Goal: Task Accomplishment & Management: Manage account settings

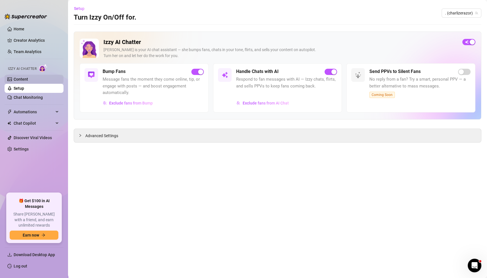
click at [16, 81] on link "Content" at bounding box center [21, 79] width 14 height 5
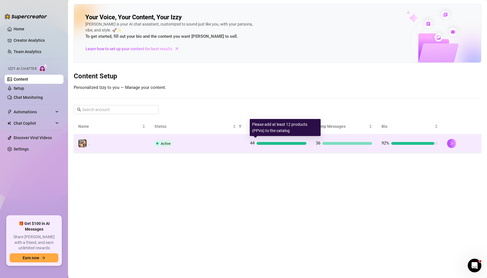
click at [268, 137] on td "44" at bounding box center [278, 143] width 66 height 18
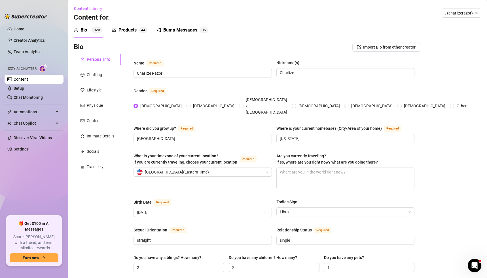
click at [124, 32] on div "Products" at bounding box center [127, 30] width 18 height 7
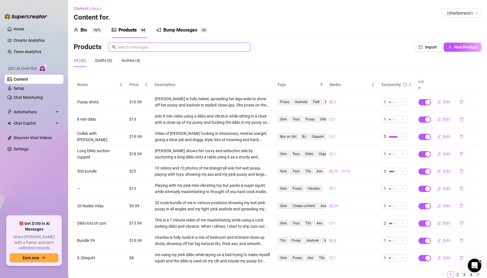
click at [137, 49] on input "text" at bounding box center [182, 47] width 130 height 6
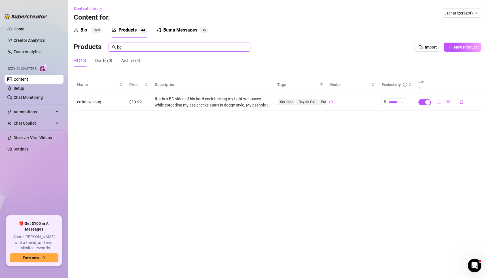
type input "bg"
click at [446, 99] on span "Edit" at bounding box center [446, 101] width 7 height 5
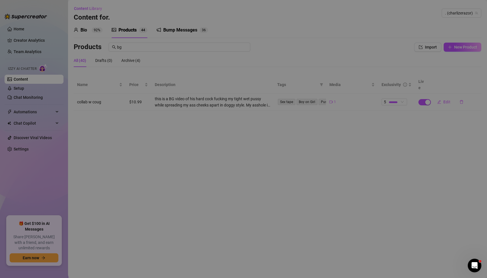
type textarea "💦A lil FBF, watch ME GET fucked doggy style in this B/G 🥵 Is your [PERSON_NAME]…"
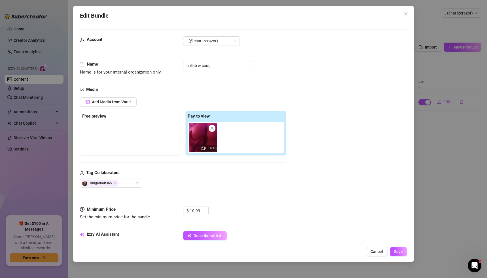
click at [212, 129] on icon "close" at bounding box center [212, 128] width 4 height 4
type input "0"
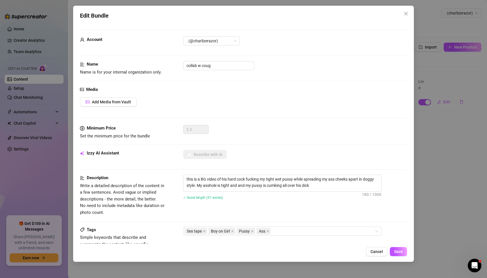
click at [461, 97] on div "Edit Bundle Account . (@charlizerazor) Name Name is for your internal organizat…" at bounding box center [243, 139] width 487 height 278
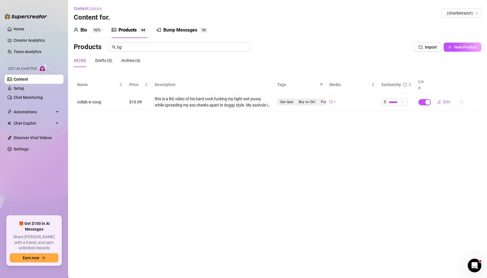
click at [460, 100] on icon "delete" at bounding box center [461, 102] width 4 height 4
click at [478, 79] on span "Yes" at bounding box center [478, 80] width 7 height 5
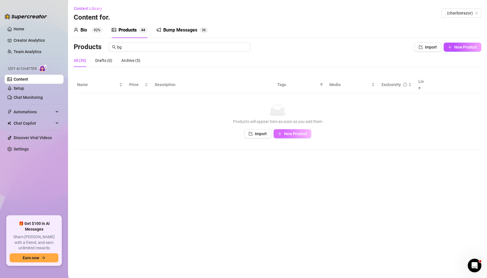
click at [284, 131] on span "New Product" at bounding box center [295, 133] width 23 height 5
type textarea "Type your message here..."
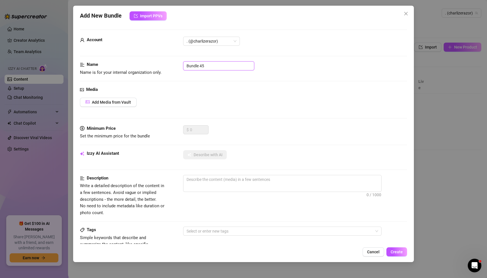
drag, startPoint x: 215, startPoint y: 63, endPoint x: 146, endPoint y: 66, distance: 69.2
click at [146, 66] on div "Name Name is for your internal organization only. Bundle 45" at bounding box center [243, 68] width 327 height 14
type input "[PERSON_NAME] 1"
click at [113, 100] on span "Add Media from Vault" at bounding box center [111, 102] width 39 height 5
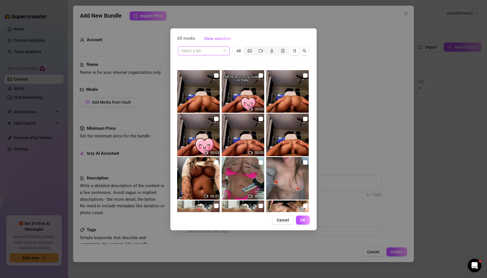
click at [199, 51] on input "search" at bounding box center [201, 50] width 40 height 9
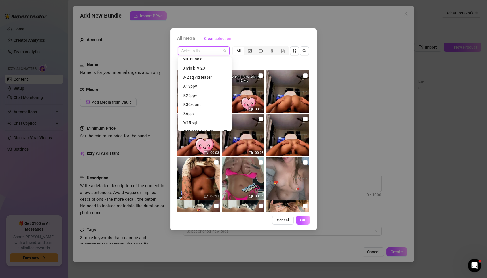
scroll to position [109, 0]
click at [197, 108] on div "[PERSON_NAME] and ME" at bounding box center [205, 108] width 45 height 6
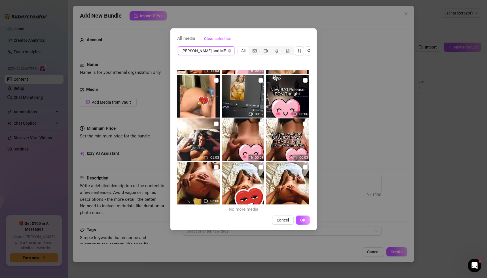
scroll to position [40, 0]
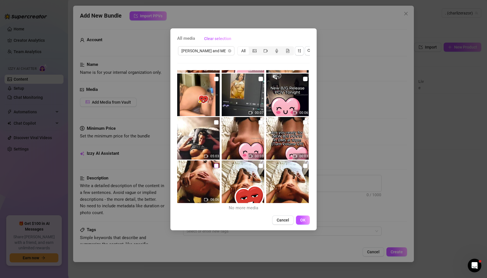
click at [215, 165] on input "checkbox" at bounding box center [216, 165] width 5 height 5
checkbox input "true"
click at [303, 220] on span "OK" at bounding box center [302, 219] width 5 height 5
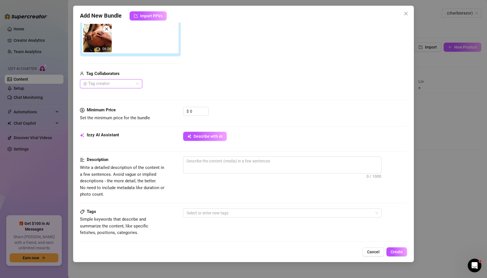
scroll to position [114, 0]
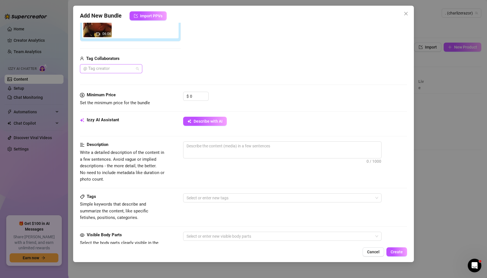
click at [101, 68] on div at bounding box center [108, 69] width 54 height 8
click at [99, 80] on div "[PERSON_NAME]" at bounding box center [110, 79] width 53 height 6
click at [203, 152] on span "0 / 1000" at bounding box center [282, 149] width 198 height 17
click at [200, 93] on input "0" at bounding box center [199, 96] width 18 height 9
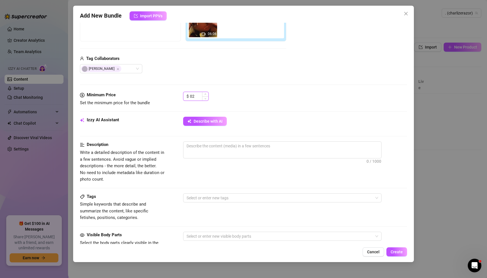
type input "0"
type input "28.99"
click at [212, 147] on textarea at bounding box center [282, 145] width 198 height 9
type textarea "C"
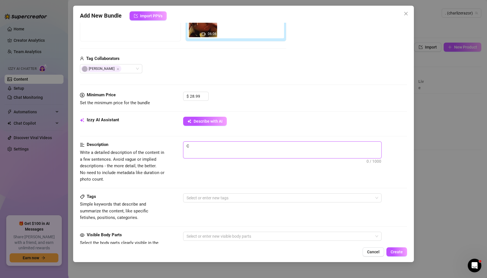
type textarea "Ch"
type textarea "Cha"
type textarea "Char"
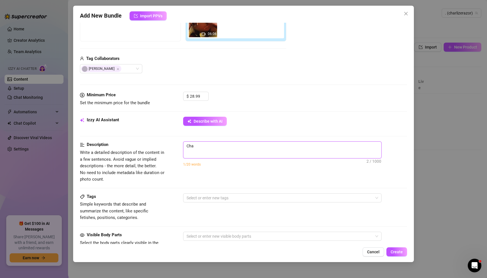
type textarea "Char"
type textarea "Charl"
type textarea "Charli"
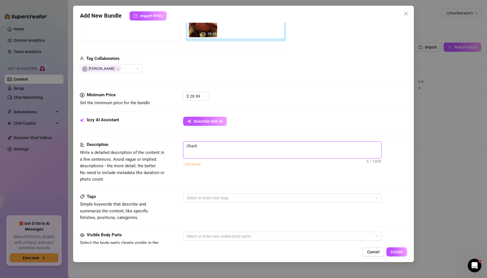
type textarea "Charliz"
type textarea "Charlize"
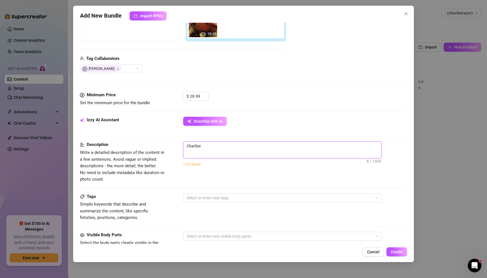
type textarea "Charlize"
type textarea "Charlize s"
type textarea "Charlize sh"
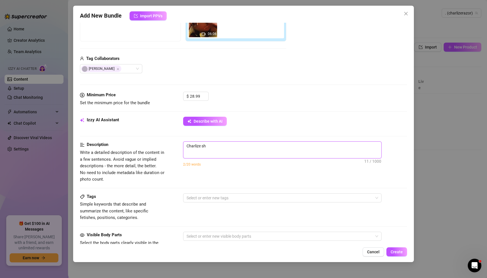
type textarea "Charlize sho"
type textarea "Charlize show"
type textarea "Charlize showi"
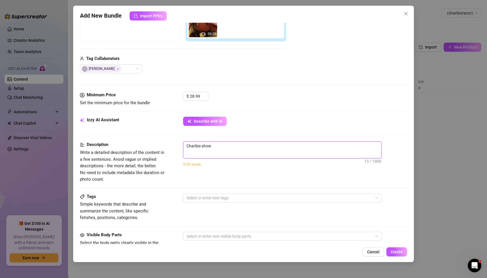
type textarea "Charlize showi"
type textarea "Charlize showin"
type textarea "Charlize showing"
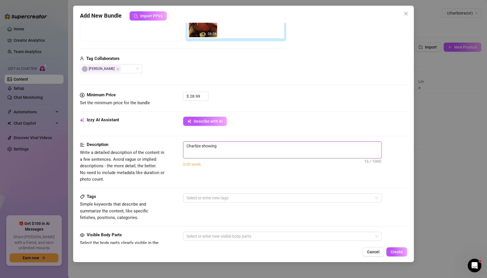
type textarea "Charlize showing"
type textarea "Charlize showing h"
type textarea "Charlize showing he"
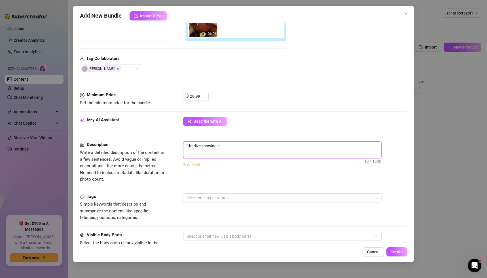
type textarea "Charlize showing he"
type textarea "[PERSON_NAME] showing her"
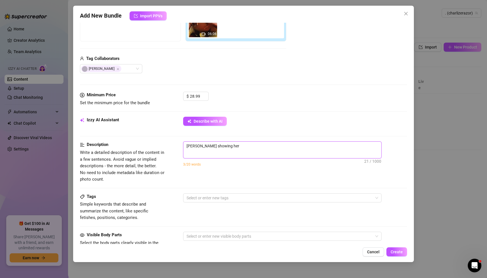
type textarea "[PERSON_NAME] showing her"
type textarea "Charlize showing he"
type textarea "Charlize showing h"
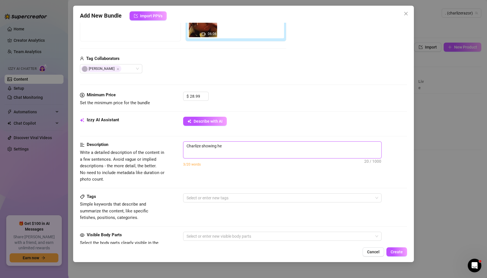
type textarea "Charlize showing h"
type textarea "Charlize showing"
type textarea "Charlize showing b"
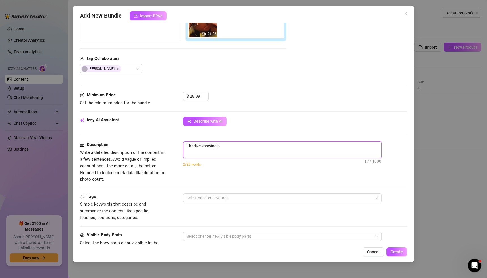
type textarea "Charlize showing bi"
type textarea "Charlize showing big"
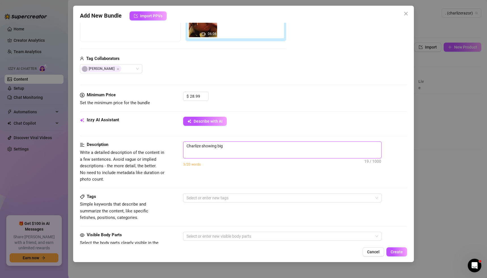
type textarea "Charlize showing big"
type textarea "Charlize showing big b"
type textarea "Charlize showing big be"
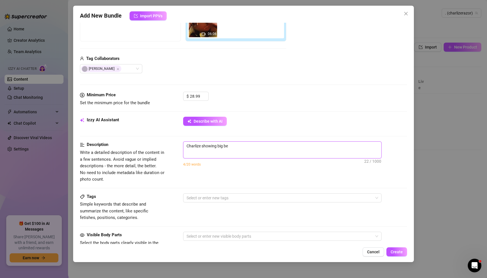
type textarea "Charlize showing big bea"
type textarea "Charlize showing big beau"
type textarea "Charlize showing big beaut"
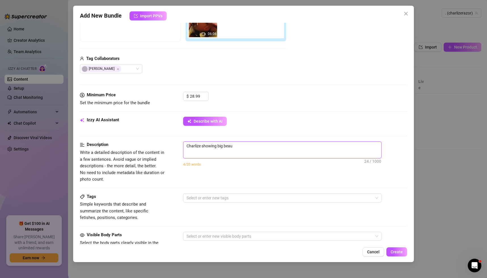
type textarea "Charlize showing big beaut"
type textarea "Charlize showing big beauti"
type textarea "Charlize showing big beautif"
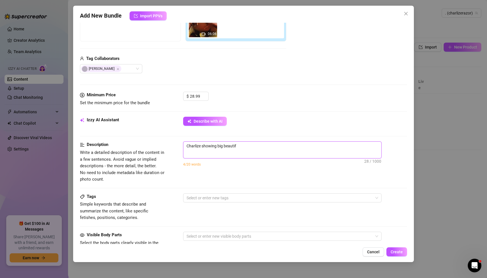
type textarea "Charlize showing big beautifu"
type textarea "Charlize showing big beautiful"
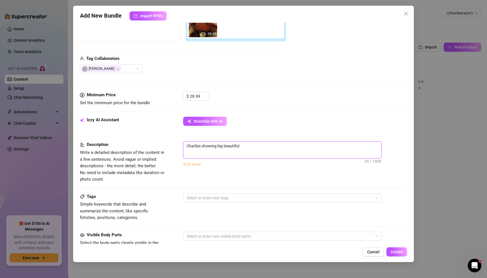
type textarea "Charlize showing big beautiful"
type textarea "Charlize showing big beautiful r"
type textarea "Charlize showing big beautiful ro"
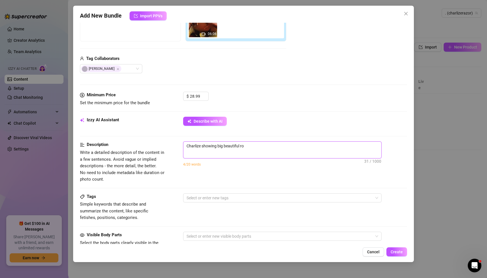
type textarea "Charlize showing big beautiful rou"
type textarea "Charlize showing big beautiful roun"
type textarea "Charlize showing big beautiful round"
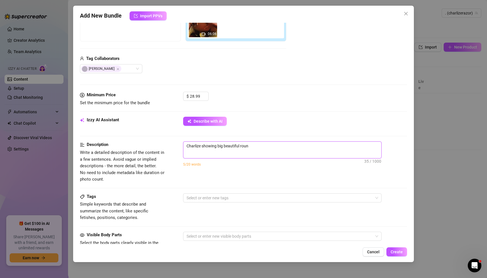
type textarea "Charlize showing big beautiful round"
type textarea "Charlize showing big beautiful round a"
type textarea "Charlize showing big beautiful round as"
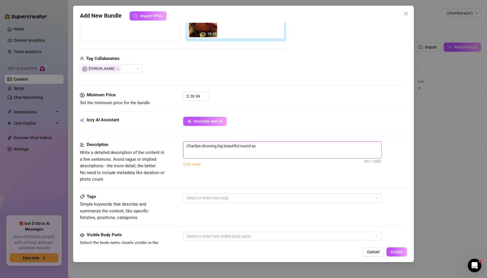
type textarea "Charlize showing big beautiful round ass"
type textarea "Charlize showing big beautiful round ass i"
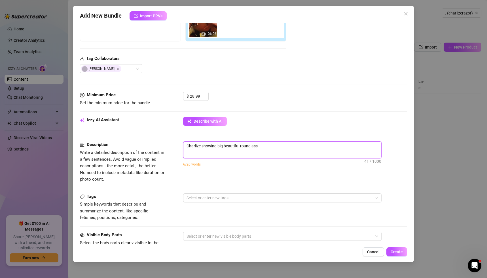
type textarea "Charlize showing big beautiful round ass i"
type textarea "Charlize showing big beautiful round ass in"
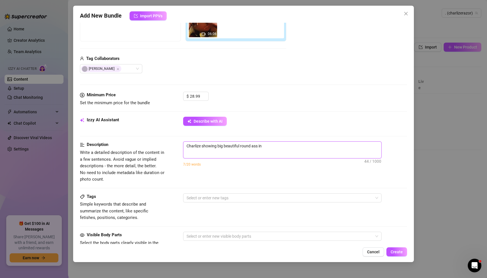
type textarea "Charlize showing big beautiful round ass in d"
type textarea "Charlize showing big beautiful round ass in do"
type textarea "Charlize showing big beautiful round ass in dog"
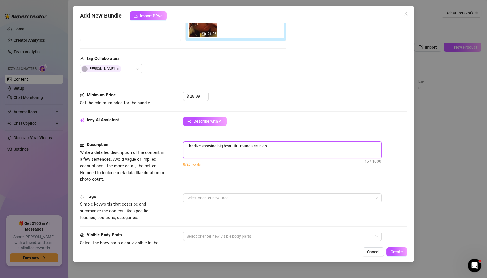
type textarea "Charlize showing big beautiful round ass in dog"
type textarea "Charlize showing big beautiful round ass in dogg"
type textarea "Charlize showing big beautiful round ass in doggy"
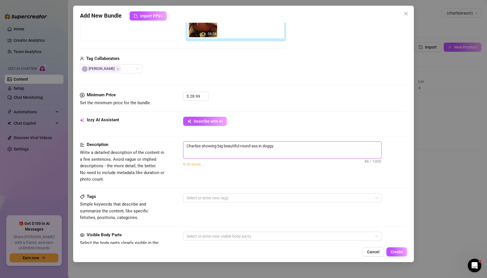
type textarea "Charlize showing big beautiful round ass in doggy"
type textarea "[PERSON_NAME] showing big beautiful round ass in doggy s"
type textarea "Charlize showing big beautiful round ass in doggy st"
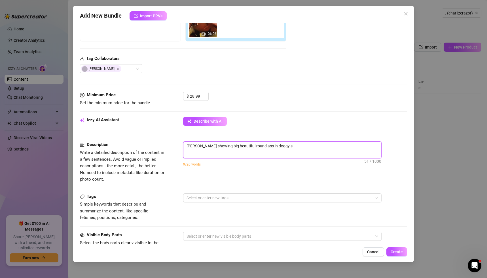
type textarea "Charlize showing big beautiful round ass in doggy st"
type textarea "Charlize showing big beautiful round ass in doggy sty"
type textarea "Charlize showing big beautiful round ass in doggy styl"
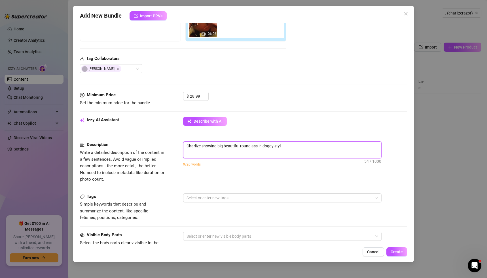
type textarea "Charlize showing big beautiful round ass in doggy style"
type textarea "Charlize showing big beautiful round ass in doggy style v"
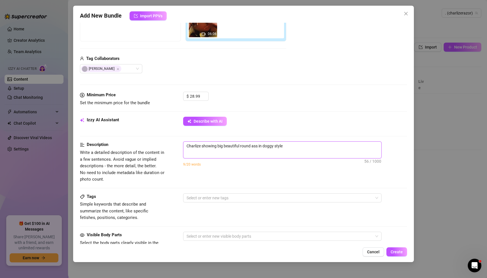
type textarea "Charlize showing big beautiful round ass in doggy style v"
type textarea "Charlize showing big beautiful round ass in doggy style vi"
type textarea "Charlize showing big beautiful round ass in doggy style vid"
type textarea "Charlize showing big beautiful round ass in doggy style vide"
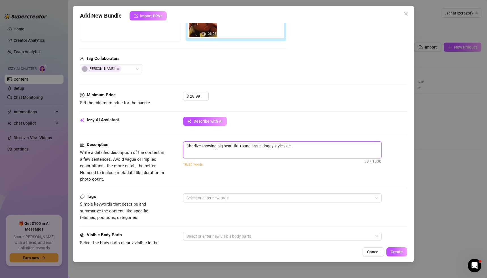
type textarea "Charlize showing big beautiful round ass in doggy style video"
type textarea "Charlize showing big beautiful round ass in doggy style video w"
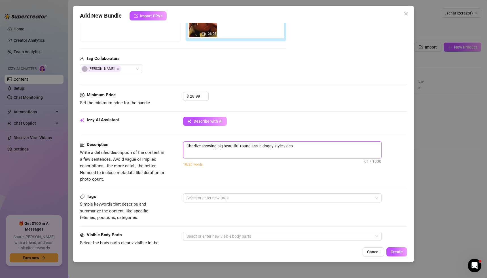
type textarea "Charlize showing big beautiful round ass in doggy style video w"
type textarea "Charlize showing big beautiful round ass in doggy style video wi"
type textarea "Charlize showing big beautiful round ass in doggy style video wit"
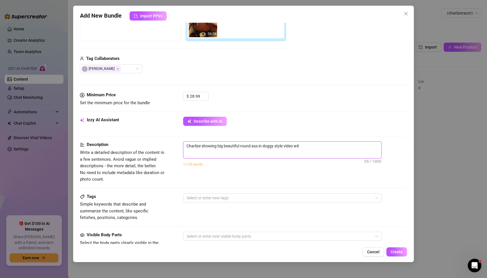
type textarea "Charlize showing big beautiful round ass in doggy style video with"
type textarea "Charlize showing big beautiful round ass in doggy style video with b"
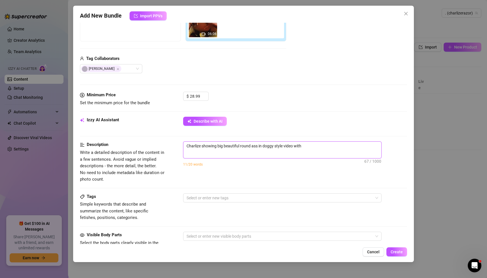
type textarea "Charlize showing big beautiful round ass in doggy style video with b"
type textarea "Charlize showing big beautiful round ass in doggy style video with bl"
type textarea "Charlize showing big beautiful round ass in doggy style video with blo"
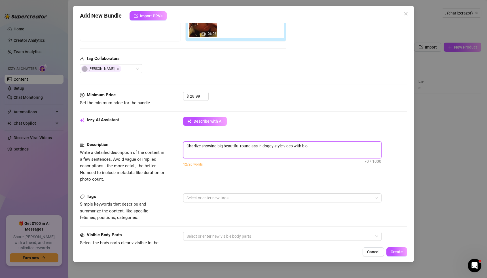
type textarea "[PERSON_NAME] showing big beautiful round ass in doggy style video with blow"
type textarea "Charlize showing big beautiful round ass in doggy style video with blow j"
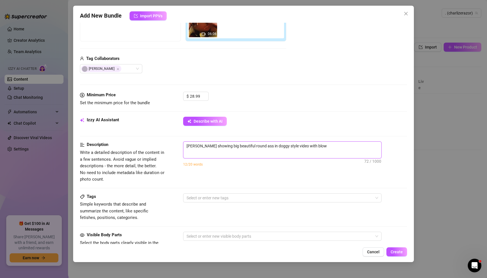
type textarea "Charlize showing big beautiful round ass in doggy style video with blow j"
type textarea "Charlize showing big beautiful round ass in doggy style video with blow [PERSON…"
type textarea "[PERSON_NAME] showing big beautiful round ass in doggy style video with blow job"
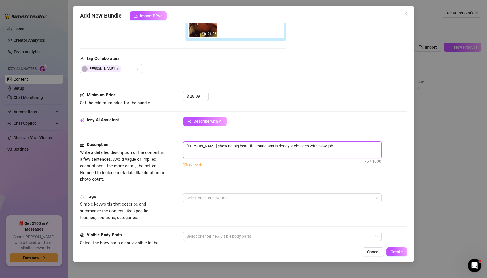
type textarea "Charlize showing big beautiful round ass in doggy style video with blow [PERSON…"
type textarea "Charlize showing big beautiful round ass in doggy style video with blow j"
type textarea "[PERSON_NAME] showing big beautiful round ass in doggy style video with blow"
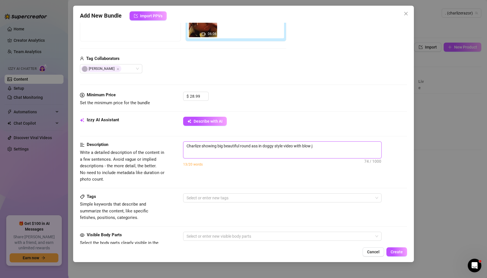
type textarea "[PERSON_NAME] showing big beautiful round ass in doggy style video with blow"
type textarea "Charlize showing big beautiful round ass in doggy style video with blo"
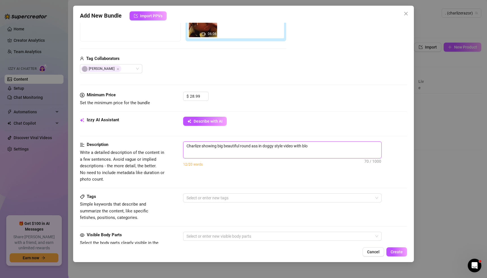
type textarea "Charlize showing big beautiful round ass in doggy style video with bl"
type textarea "Charlize showing big beautiful round ass in doggy style video with b"
type textarea "Charlize showing big beautiful round ass in doggy style video with"
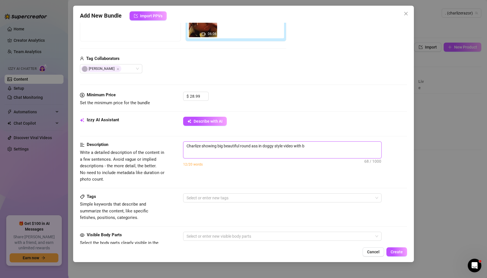
type textarea "Charlize showing big beautiful round ass in doggy style video with"
type textarea "Charlize showing big beautiful round ass in doggy style video wit"
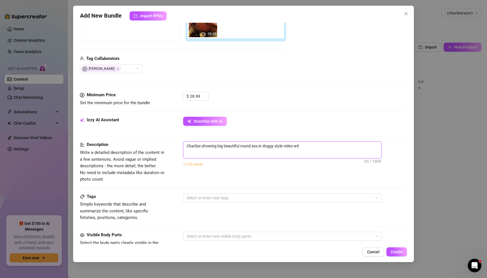
type textarea "Charlize showing big beautiful round ass in doggy style video wi"
type textarea "Charlize showing big beautiful round ass in doggy style video w"
type textarea "Charlize showing big beautiful round ass in doggy style video"
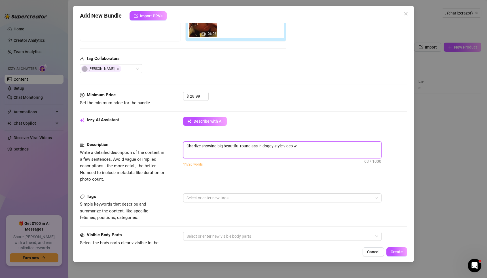
type textarea "Charlize showing big beautiful round ass in doggy style video"
type textarea "Charlize showing big beautiful round ass in doggy style vide"
click at [185, 144] on textarea "Charlize showing big beautiful round ass in doggy style" at bounding box center [282, 145] width 198 height 9
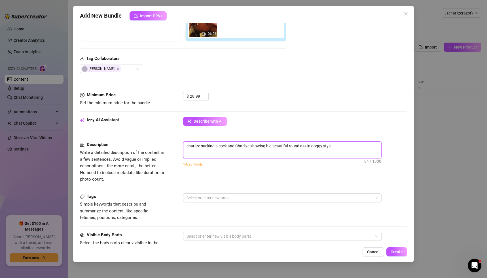
click at [341, 147] on textarea "charlize sucking a cock and Charlize showing big beautiful round ass in doggy s…" at bounding box center [282, 145] width 198 height 9
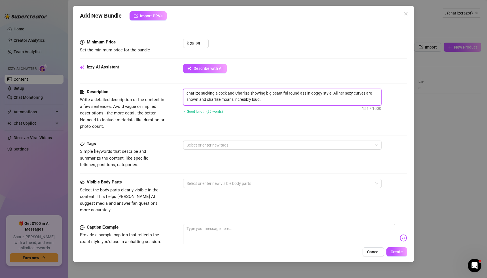
scroll to position [170, 0]
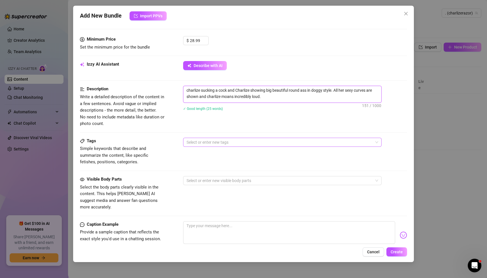
click at [204, 140] on div at bounding box center [279, 142] width 190 height 8
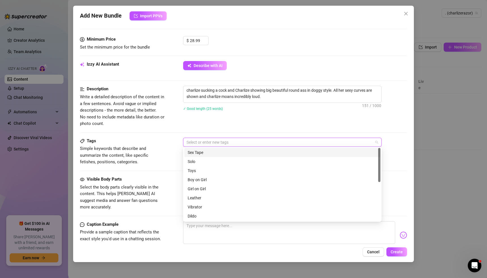
click at [199, 153] on div "Sex Tape" at bounding box center [282, 152] width 189 height 6
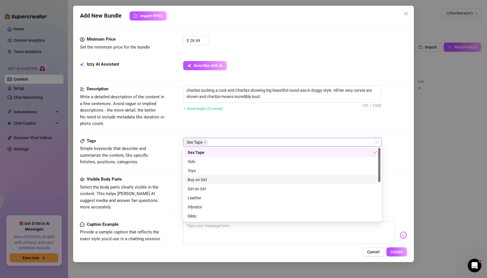
click at [203, 179] on div "Boy on Girl" at bounding box center [282, 179] width 189 height 6
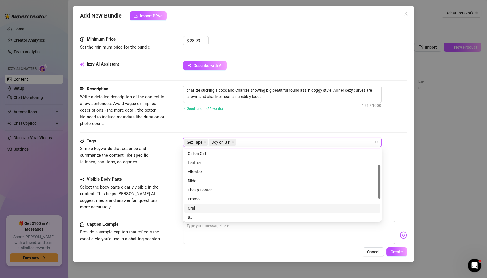
scroll to position [44, 0]
click at [193, 205] on div "BJ" at bounding box center [282, 208] width 189 height 6
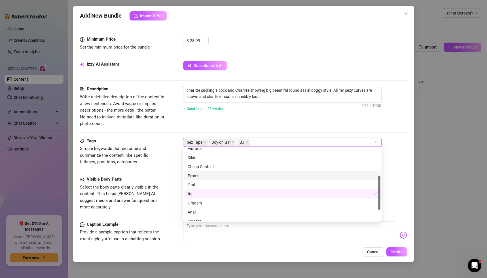
scroll to position [82, 0]
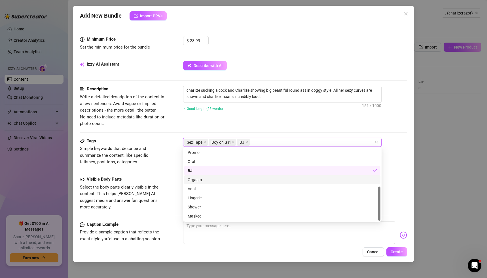
click at [197, 179] on div "Orgasm" at bounding box center [282, 179] width 189 height 6
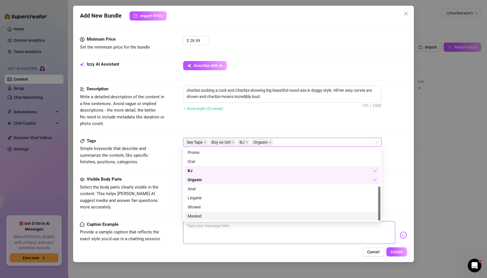
click at [224, 232] on textarea at bounding box center [289, 232] width 212 height 23
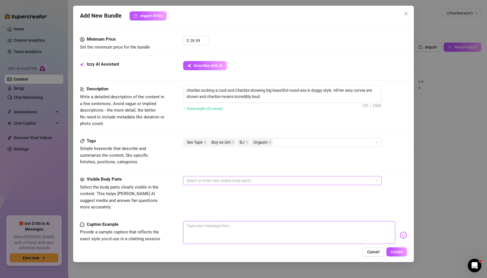
click at [199, 178] on div at bounding box center [279, 180] width 190 height 8
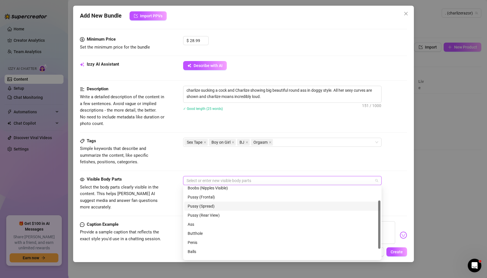
scroll to position [36, 0]
click at [191, 210] on div "Ass" at bounding box center [282, 209] width 189 height 6
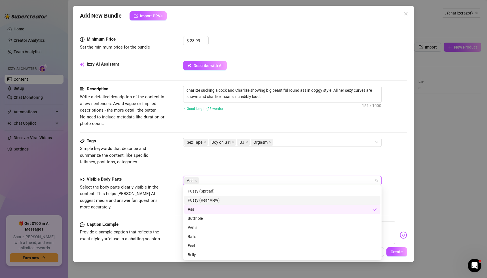
click at [202, 199] on div "Pussy (Rear View)" at bounding box center [282, 200] width 189 height 6
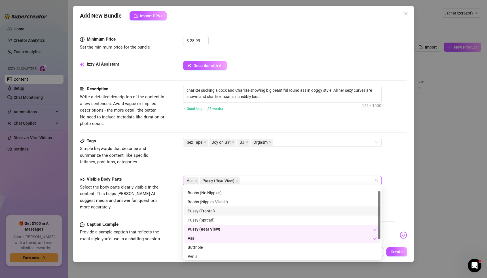
scroll to position [0, 0]
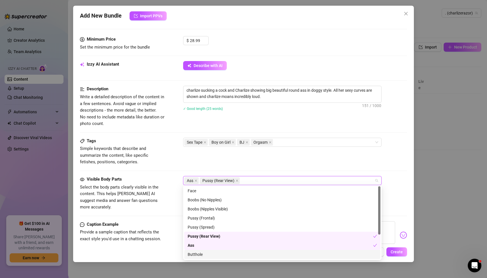
click at [388, 198] on div "Visible Body Parts Select the body parts clearly visible in the content. This h…" at bounding box center [243, 193] width 327 height 35
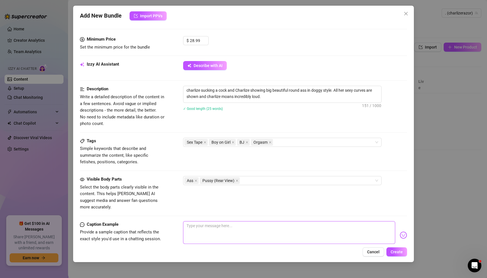
click at [199, 223] on textarea at bounding box center [289, 232] width 212 height 23
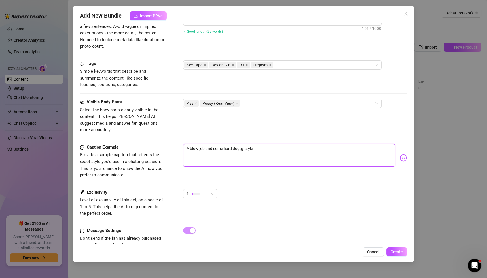
scroll to position [254, 0]
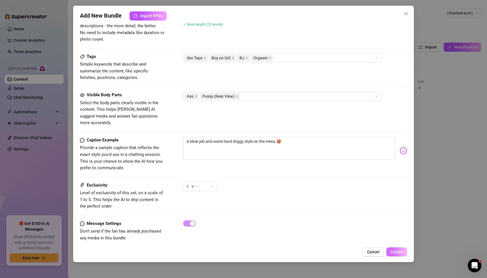
click at [396, 252] on span "Create" at bounding box center [397, 251] width 12 height 5
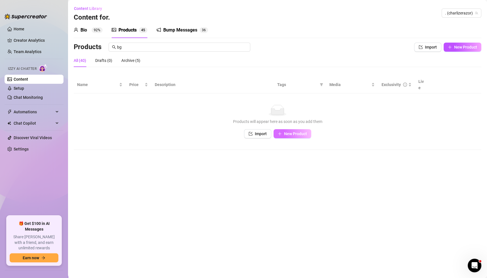
click at [304, 131] on span "New Product" at bounding box center [295, 133] width 23 height 5
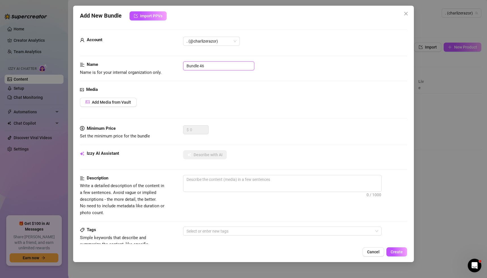
drag, startPoint x: 209, startPoint y: 67, endPoint x: 163, endPoint y: 68, distance: 46.2
click at [164, 68] on div "Name Name is for your internal organization only. Bundle 46" at bounding box center [243, 68] width 327 height 14
click at [116, 103] on span "Add Media from Vault" at bounding box center [111, 102] width 39 height 5
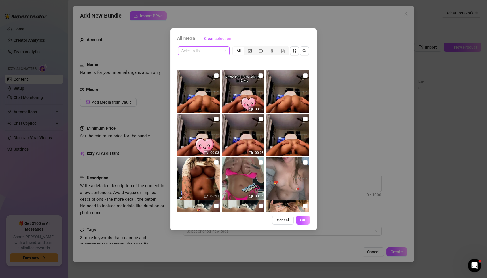
click at [203, 51] on input "search" at bounding box center [201, 50] width 40 height 9
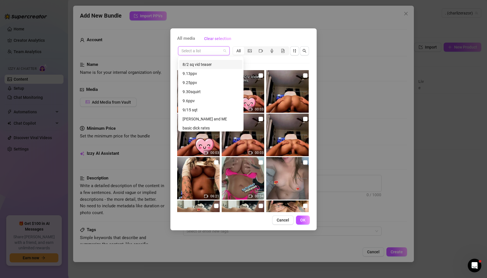
scroll to position [98, 0]
click at [199, 117] on div "[PERSON_NAME] and ME" at bounding box center [211, 118] width 56 height 6
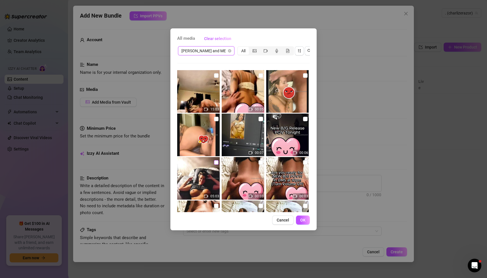
click at [215, 163] on input "checkbox" at bounding box center [216, 162] width 5 height 5
click at [300, 217] on button "OK" at bounding box center [303, 219] width 14 height 9
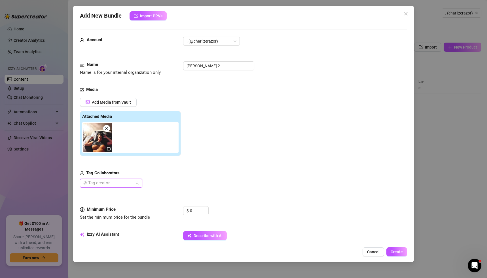
click at [120, 181] on div at bounding box center [108, 183] width 54 height 8
click at [102, 192] on div "[PERSON_NAME]" at bounding box center [110, 193] width 53 height 6
click at [227, 177] on div "Add Media from Vault Attached Media Tag Collaborators [PERSON_NAME]" at bounding box center [243, 143] width 327 height 90
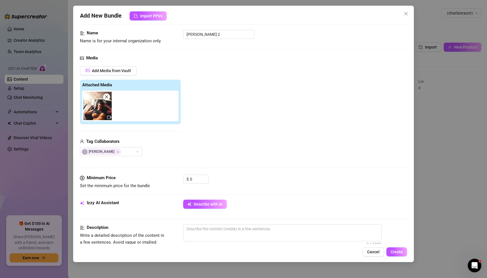
scroll to position [39, 0]
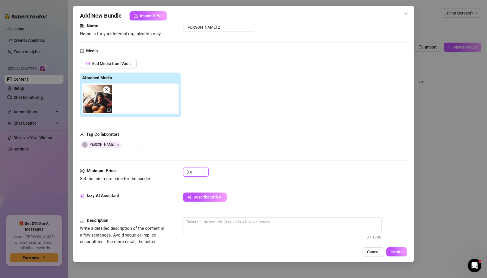
drag, startPoint x: 203, startPoint y: 173, endPoint x: 198, endPoint y: 174, distance: 4.6
click at [198, 174] on div "0" at bounding box center [199, 172] width 18 height 9
drag, startPoint x: 191, startPoint y: 172, endPoint x: 182, endPoint y: 172, distance: 8.5
click at [183, 172] on div "$ 0" at bounding box center [196, 171] width 26 height 9
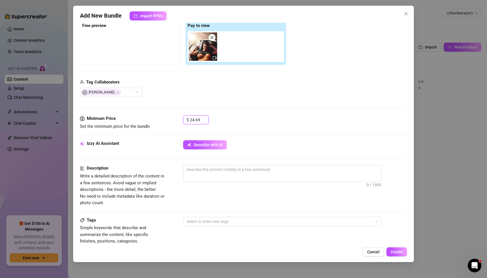
scroll to position [92, 0]
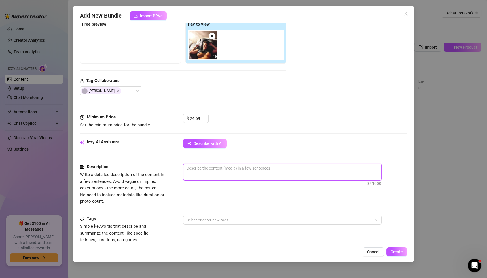
click at [190, 169] on textarea at bounding box center [282, 168] width 198 height 9
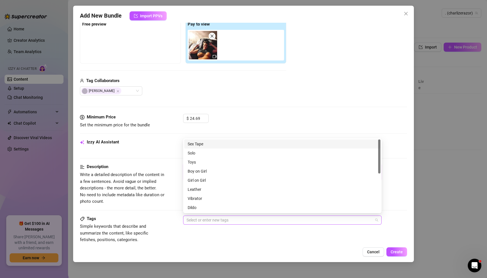
click at [208, 223] on div "Select or enter new tags" at bounding box center [282, 219] width 198 height 9
click at [197, 143] on div "Sex Tape" at bounding box center [282, 144] width 189 height 6
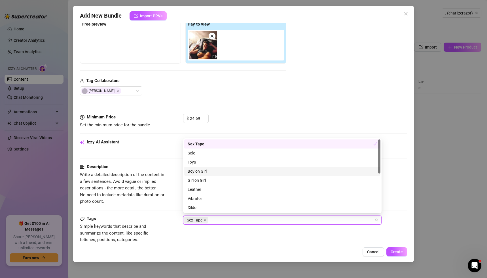
click at [196, 169] on div "Boy on Girl" at bounding box center [282, 171] width 189 height 6
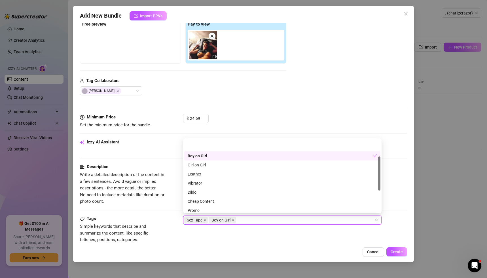
scroll to position [36, 0]
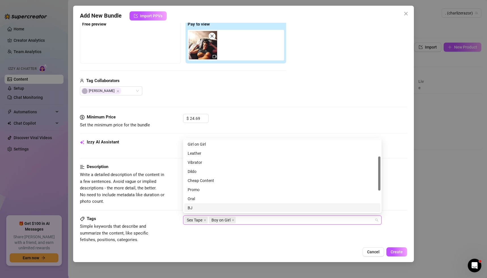
click at [191, 209] on div "BJ" at bounding box center [282, 207] width 189 height 6
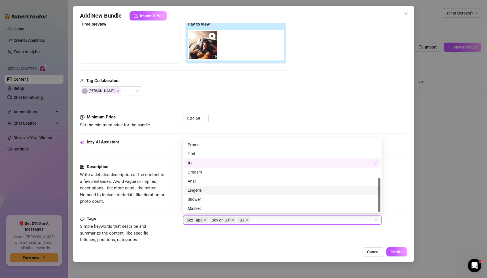
scroll to position [82, 0]
click at [200, 171] on div "Orgasm" at bounding box center [282, 171] width 189 height 6
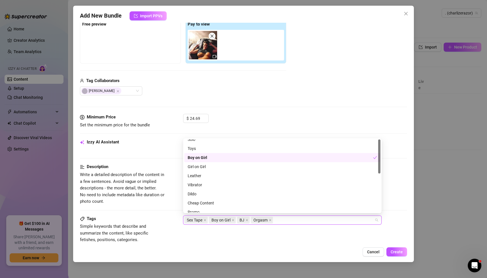
scroll to position [0, 0]
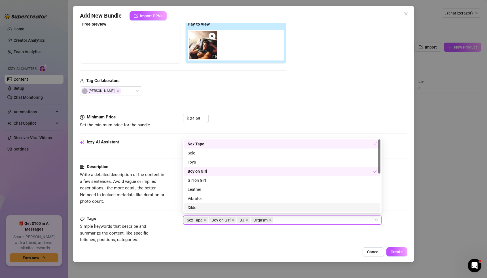
drag, startPoint x: 392, startPoint y: 250, endPoint x: 355, endPoint y: 238, distance: 39.0
click at [392, 250] on span "Create" at bounding box center [397, 251] width 12 height 5
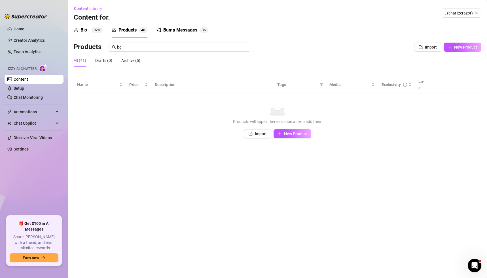
click at [115, 31] on icon "picture" at bounding box center [114, 30] width 5 height 4
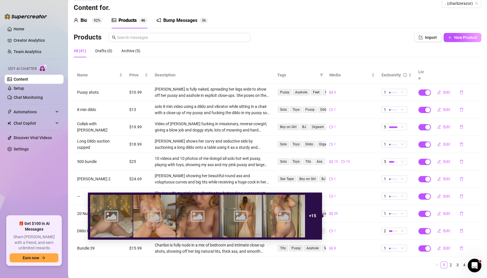
scroll to position [14, 0]
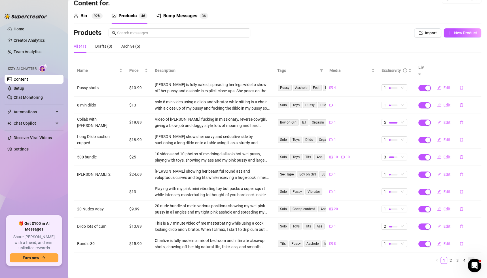
click at [468, 257] on link "5" at bounding box center [471, 260] width 6 height 6
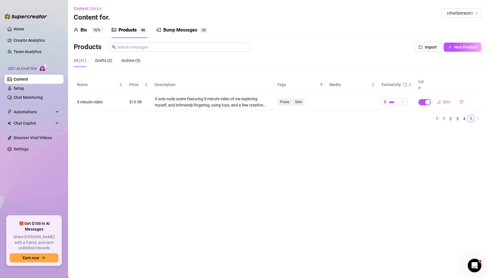
scroll to position [0, 0]
click at [134, 50] on input "text" at bounding box center [182, 47] width 130 height 6
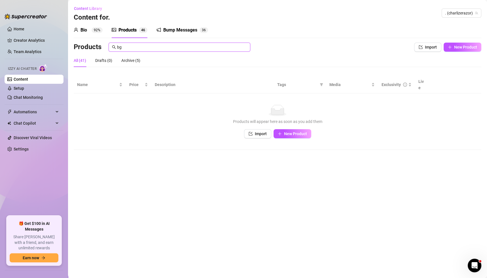
drag, startPoint x: 135, startPoint y: 48, endPoint x: 112, endPoint y: 49, distance: 22.7
click at [113, 49] on span "bg" at bounding box center [180, 47] width 142 height 9
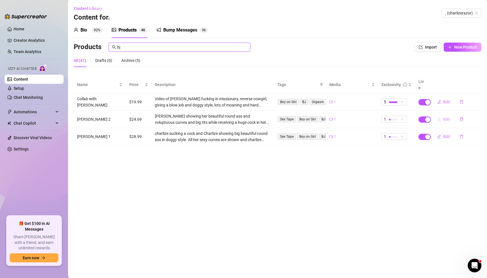
type input "bj"
click at [448, 117] on span "Edit" at bounding box center [446, 119] width 7 height 5
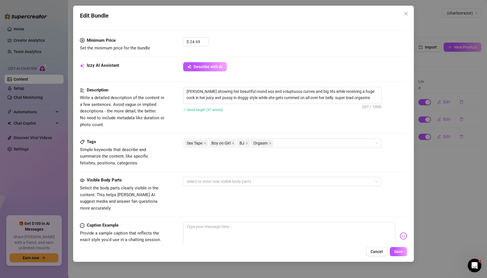
scroll to position [170, 0]
click at [190, 178] on div at bounding box center [279, 180] width 190 height 8
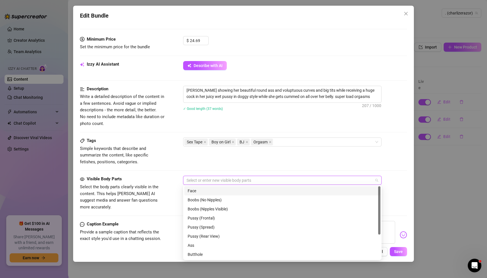
click at [192, 191] on div "Face" at bounding box center [282, 190] width 189 height 6
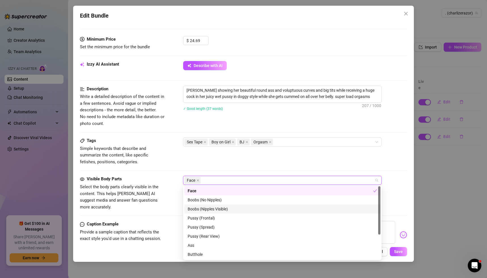
click at [194, 209] on div "Boobs (Nipples Visible)" at bounding box center [282, 209] width 189 height 6
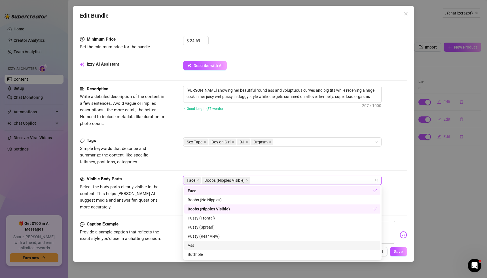
click at [199, 247] on div "Ass" at bounding box center [282, 245] width 189 height 6
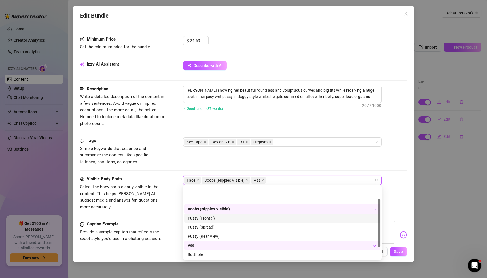
scroll to position [36, 0]
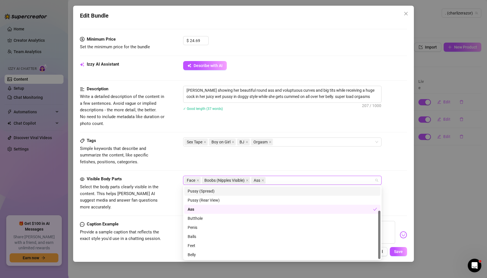
click at [293, 160] on div "Tags Simple keywords that describe and summarize the content, like specific fet…" at bounding box center [243, 151] width 327 height 28
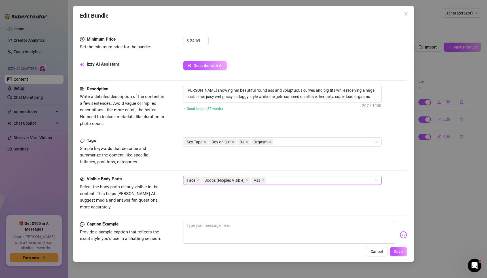
click at [289, 180] on div "Face Boobs (Nipples Visible) Ass" at bounding box center [279, 180] width 190 height 8
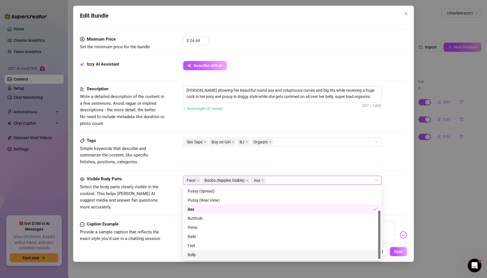
click at [194, 253] on div "Belly" at bounding box center [282, 254] width 189 height 6
click at [317, 158] on div "Tags Simple keywords that describe and summarize the content, like specific fet…" at bounding box center [243, 151] width 327 height 28
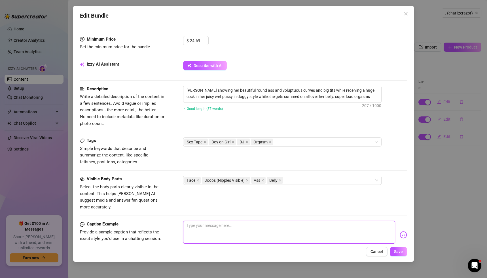
click at [203, 221] on textarea at bounding box center [289, 232] width 212 height 23
type textarea "t"
type textarea "Type your message here..."
type textarea "T"
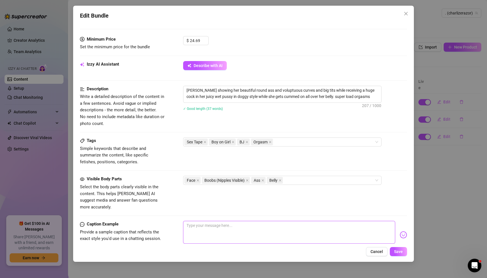
type textarea "T"
type textarea "Tu"
type textarea "Tur"
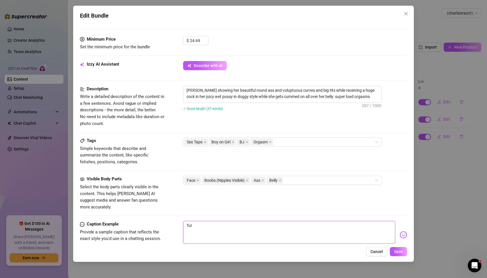
type textarea "Turn"
type textarea "Turnu"
type textarea "Turnun"
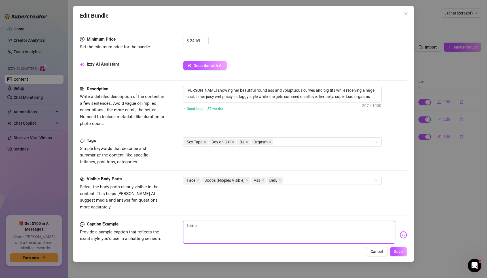
type textarea "Turnun"
type textarea "Turnung"
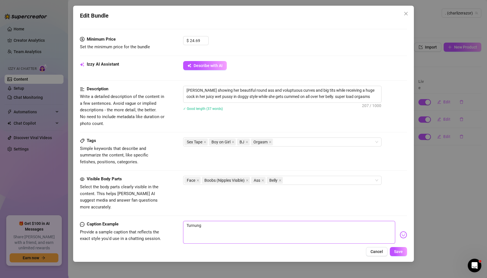
type textarea "Turnung m"
type textarea "Turnung me"
type textarea "Turnung m"
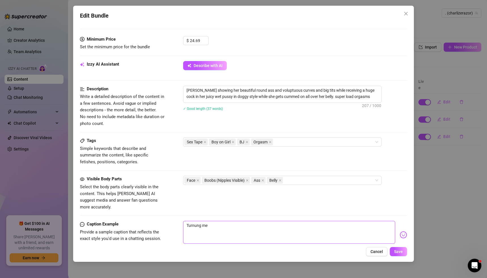
type textarea "Turnung m"
type textarea "Turnung"
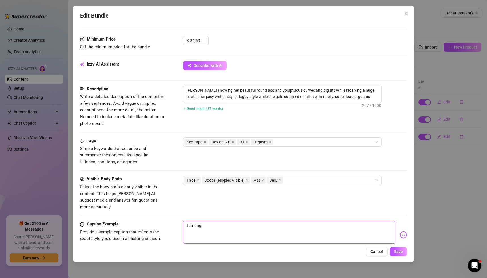
type textarea "Turnun"
type textarea "Turnu"
type textarea "Turn"
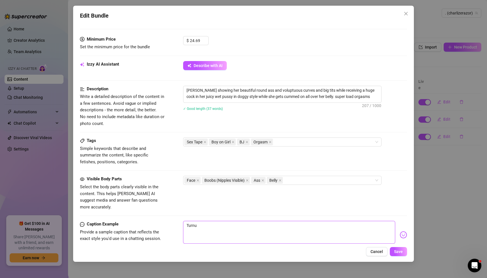
type textarea "Turn"
type textarea "Tur"
type textarea "Turn"
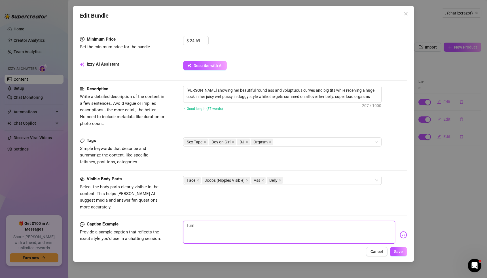
type textarea "Turnn"
type textarea "Turn"
type textarea "Turni"
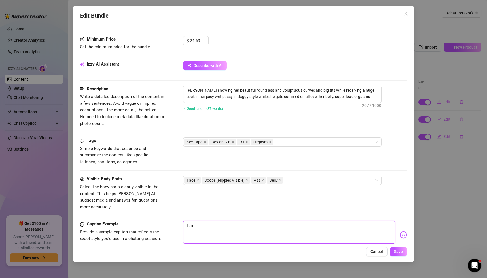
type textarea "Turni"
type textarea "Turnin"
type textarea "Turning"
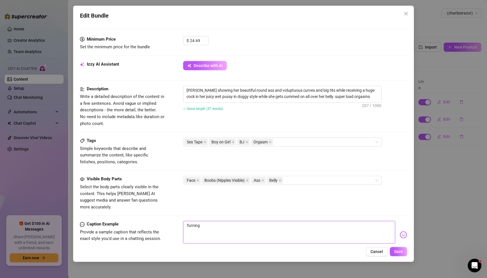
type textarea "Turning"
type textarea "Turning m"
type textarea "Turning me"
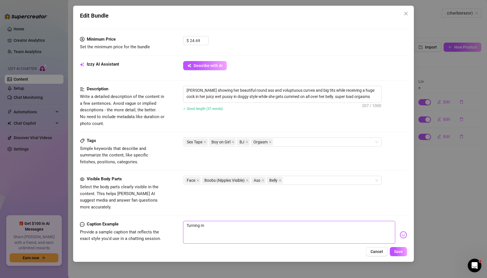
type textarea "Turning me"
type textarea "Turning me a"
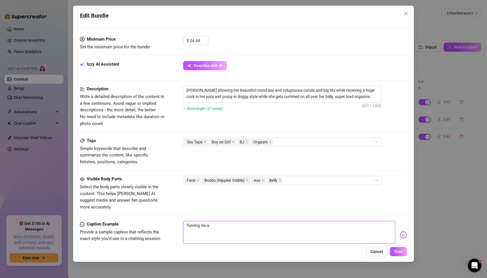
type textarea "Turning me al"
type textarea "Turning me all"
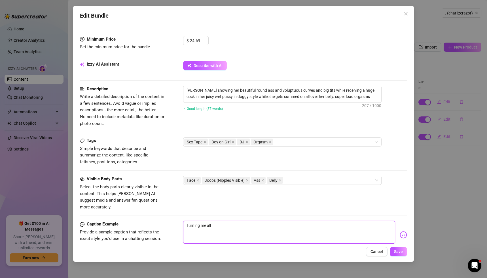
type textarea "Turning me all"
type textarea "Turning me all t"
type textarea "Turning me all th"
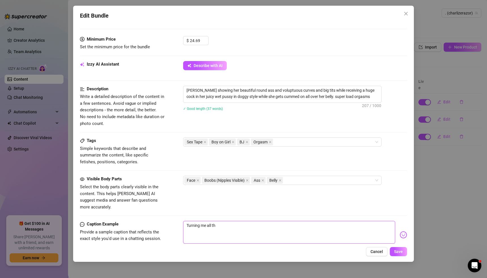
type textarea "Turning me all the"
type textarea "Turning me all the a"
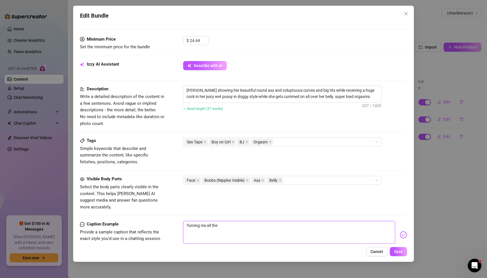
type textarea "Turning me all the a"
type textarea "Turning me all the ay"
type textarea "Turning me all the a"
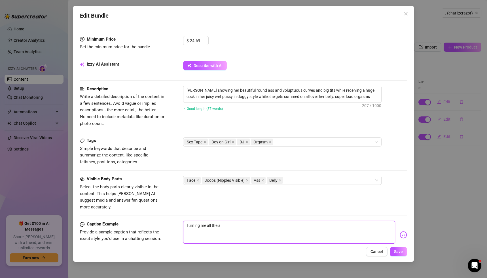
type textarea "Turning me all the"
type textarea "Turning me all the w"
type textarea "Turning me all the wa"
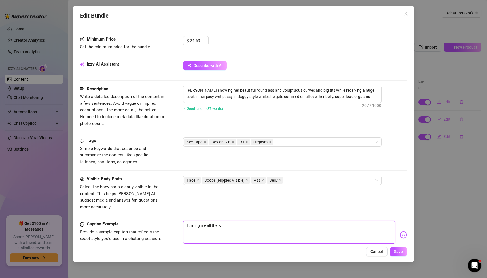
type textarea "Turning me all the wa"
type textarea "Turning me all the way"
type textarea "Turning me all the ways"
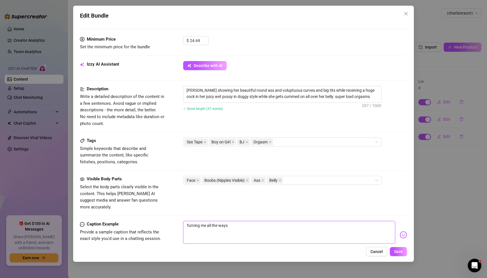
type textarea "Turning me all the ways"
type textarea "Turning me all the ways a"
type textarea "Turning me all the ways an"
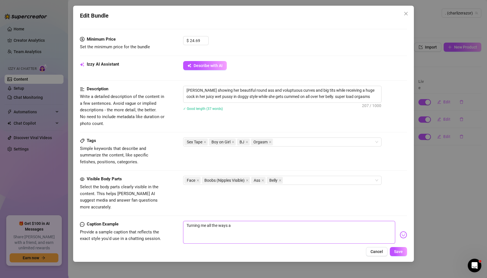
type textarea "Turning me all the ways an"
type textarea "Turning me all the ways and"
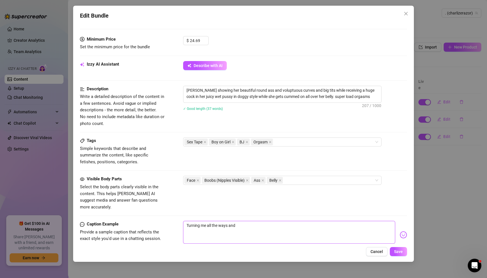
type textarea "Turning me all the ways and o"
type textarea "Turning me all the ways and ou"
type textarea "Turning me all the ways and oun"
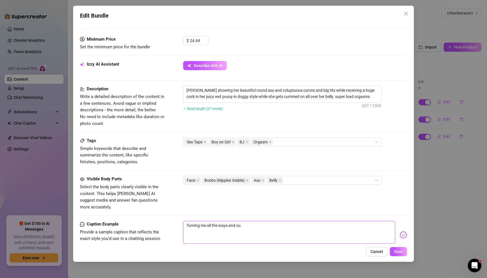
type textarea "Turning me all the ways and oun"
type textarea "Turning me all the ways and ound"
type textarea "Turning me all the ways and oundi"
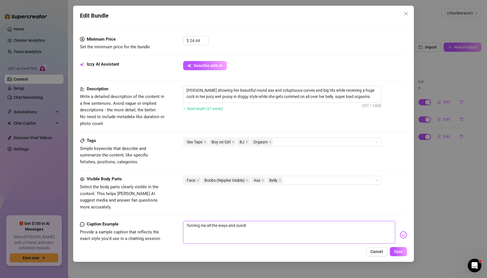
type textarea "Turning me all the ways and oundin"
type textarea "Turning me all the ways and ounding"
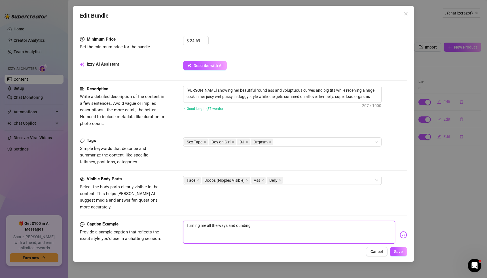
type textarea "Turning me all the ways and ounding"
type textarea "Turning me all the ways and ounding m"
type textarea "Turning me all the ways and ounding"
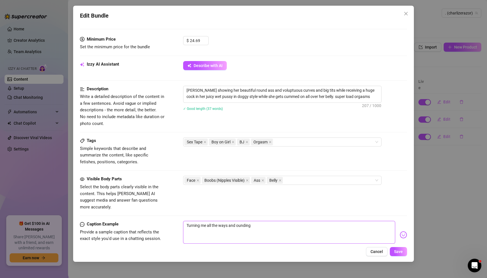
type textarea "Turning me all the ways and ounding"
type textarea "Turning me all the ways and oundin"
type textarea "Turning me all the ways and oundi"
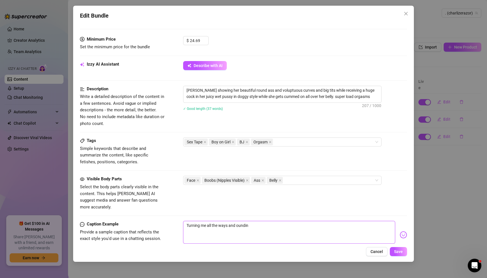
type textarea "Turning me all the ways and oundi"
type textarea "Turning me all the ways and ound"
type textarea "Turning me all the ways and oun"
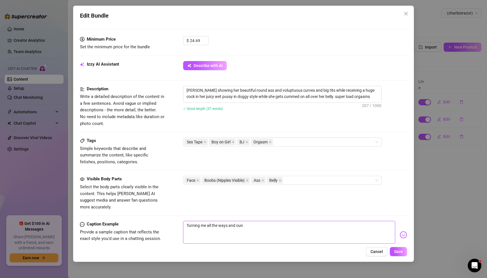
type textarea "Turning me all the ways and ou"
type textarea "Turning me all the ways and o"
type textarea "Turning me all the ways and"
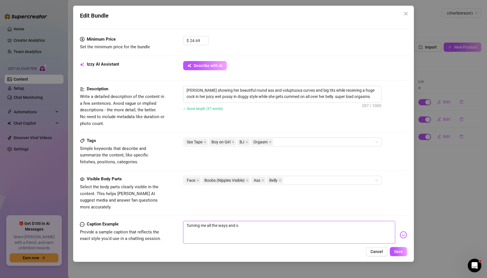
type textarea "Turning me all the ways and"
type textarea "Turning me all the ways and p"
type textarea "Turning me all the ways and po"
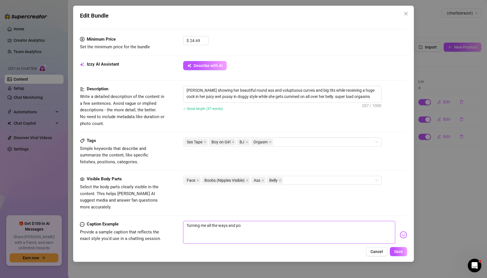
type textarea "Turning me all the ways and pou"
type textarea "Turning me all the ways and poun"
type textarea "Turning me all the ways and pound"
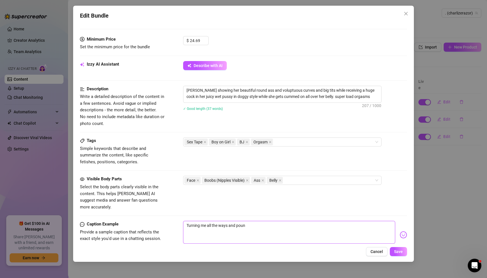
type textarea "Turning me all the ways and pound"
type textarea "Turning me all the ways and poundi"
type textarea "Turning me all the ways and poundii"
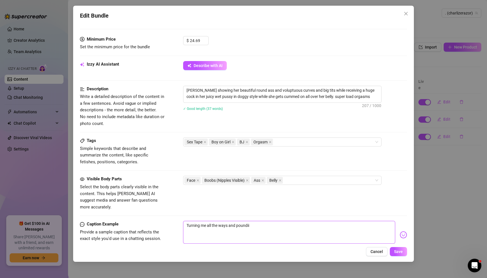
type textarea "Turning me all the ways and poundiin"
type textarea "Turning me all the ways and poundiing"
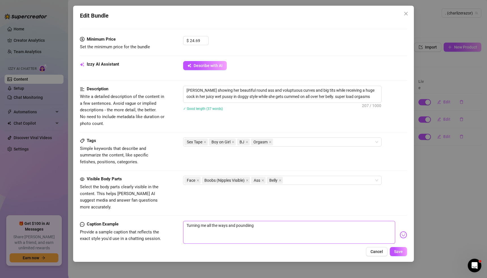
type textarea "Turning me all the ways and poundiing"
type textarea "Turning me all the ways and poundiing m"
type textarea "Turning me all the ways and poundiing my"
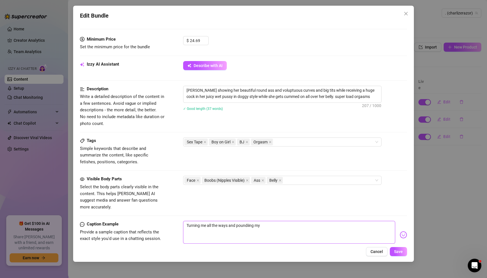
type textarea "Turning me all the ways and poundiing my"
type textarea "Turning me all the ways and poundiing my u"
type textarea "Turning me all the ways and poundiing my"
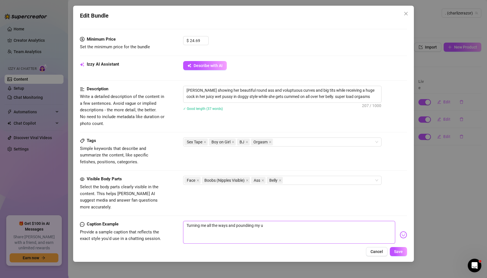
type textarea "Turning me all the ways and poundiing my"
type textarea "Turning me all the ways and poundiing my p"
type textarea "Turning me all the ways and poundiing my pu"
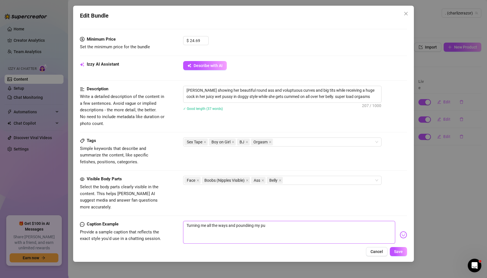
type textarea "Turning me all the ways and poundiing my pus"
type textarea "Turning me all the ways and poundiing my pusy"
type textarea "Turning me all the ways and poundiing my pus"
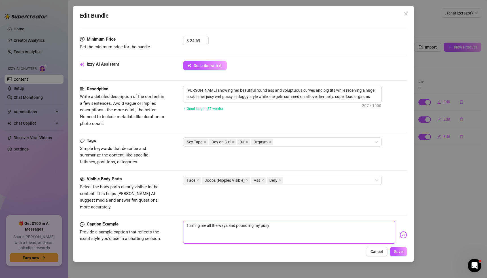
type textarea "Turning me all the ways and poundiing my pus"
type textarea "Turning me all the ways and poundiing my puss"
type textarea "Turning me all the ways and poundiing my pussy"
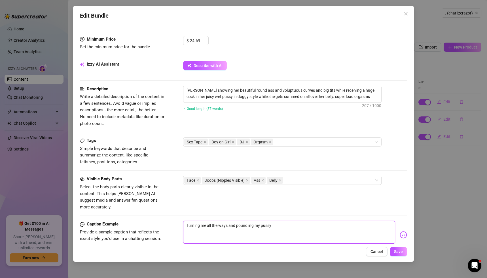
type textarea "Turning me all the ways and poundiing my pussy"
type textarea "Turning me all the ways and poundiing my pussy s"
type textarea "Turning me all the ways and poundiing my pussy so"
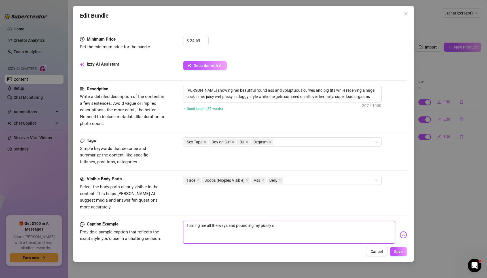
type textarea "Turning me all the ways and poundiing my pussy so"
type textarea "Turning me all the ways and poundiing my pussy so h"
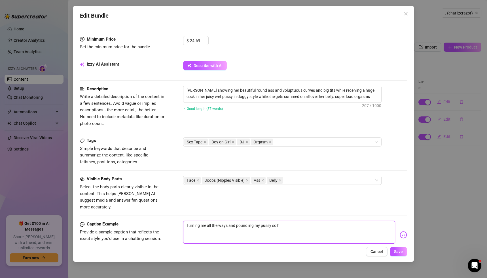
type textarea "Turning me all the ways and poundiing my pussy so ha"
type textarea "Turning me all the ways and poundiing my pussy so har"
type textarea "Turning me all the ways and poundiing my pussy so hard"
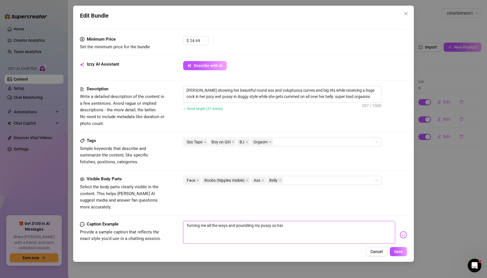
type textarea "Turning me all the ways and poundiing my pussy so hard"
type textarea "Turning me all the ways and poundiing my pussy so hard I"
click at [330, 221] on textarea "Turning me all the ways and pounding my pussy so hard I couldnt hold back" at bounding box center [289, 232] width 212 height 23
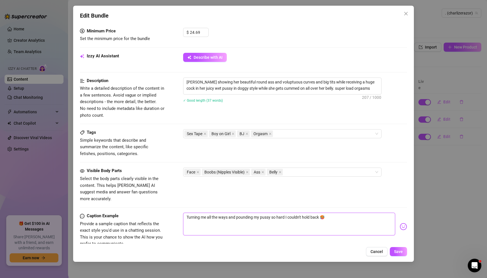
scroll to position [254, 0]
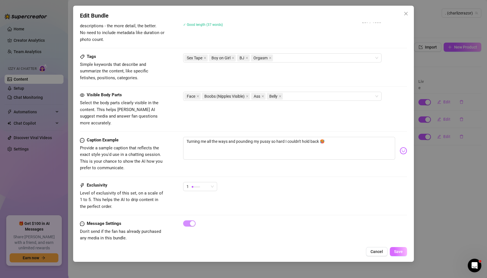
click at [400, 251] on span "Save" at bounding box center [398, 251] width 9 height 5
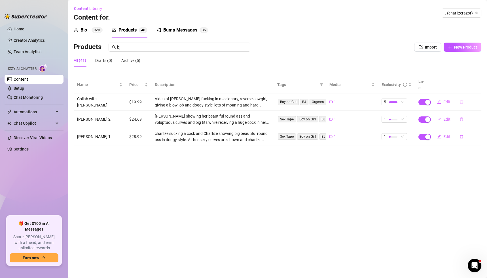
click at [462, 100] on icon "delete" at bounding box center [461, 102] width 4 height 4
click at [476, 81] on span "Yes" at bounding box center [478, 80] width 7 height 5
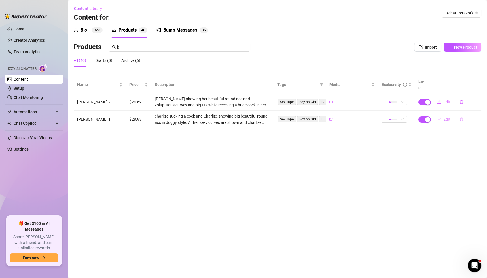
click at [446, 117] on span "Edit" at bounding box center [446, 119] width 7 height 5
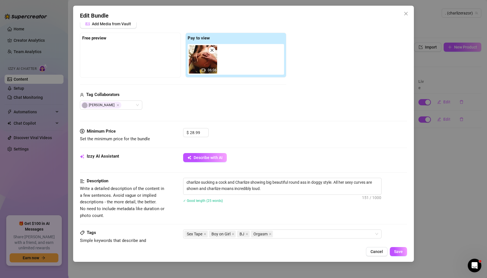
scroll to position [159, 0]
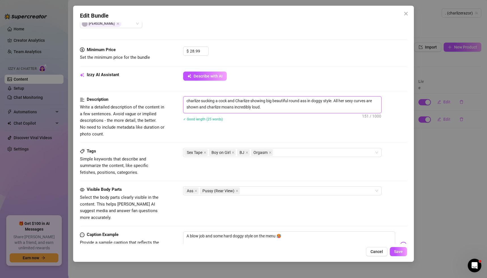
click at [277, 107] on textarea "charlize sucking a cock and Charlize showing big beautiful round ass in doggy s…" at bounding box center [282, 103] width 198 height 15
click at [395, 252] on span "Save" at bounding box center [398, 251] width 9 height 5
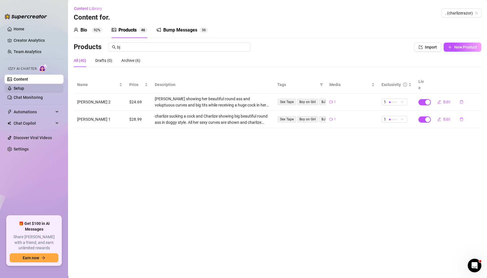
drag, startPoint x: 9, startPoint y: 57, endPoint x: 24, endPoint y: 90, distance: 35.9
click at [16, 78] on li "Izzy AI Chatter Content Setup Chat Monitoring" at bounding box center [34, 82] width 59 height 40
